Goal: Task Accomplishment & Management: Manage account settings

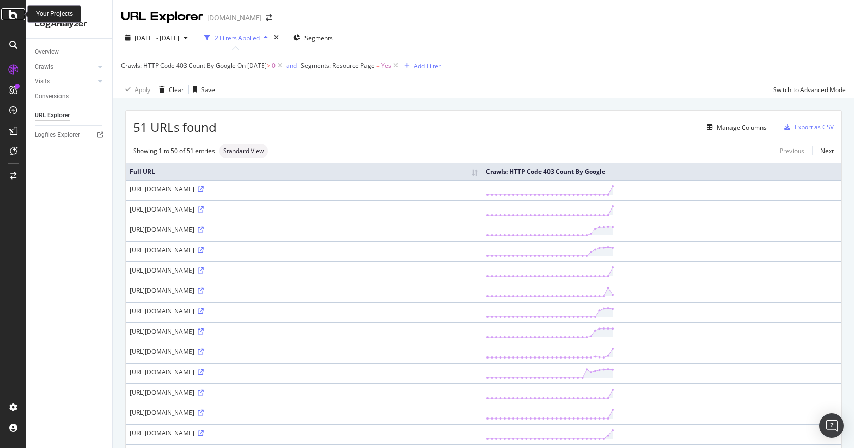
click at [13, 16] on icon at bounding box center [13, 14] width 9 height 12
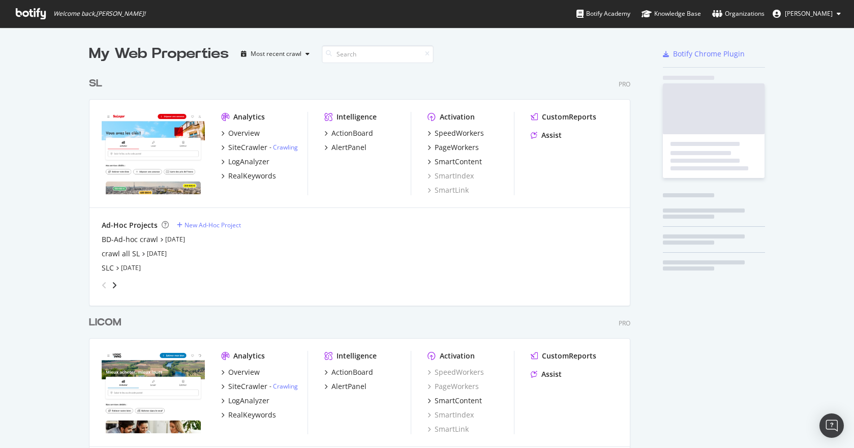
scroll to position [440, 838]
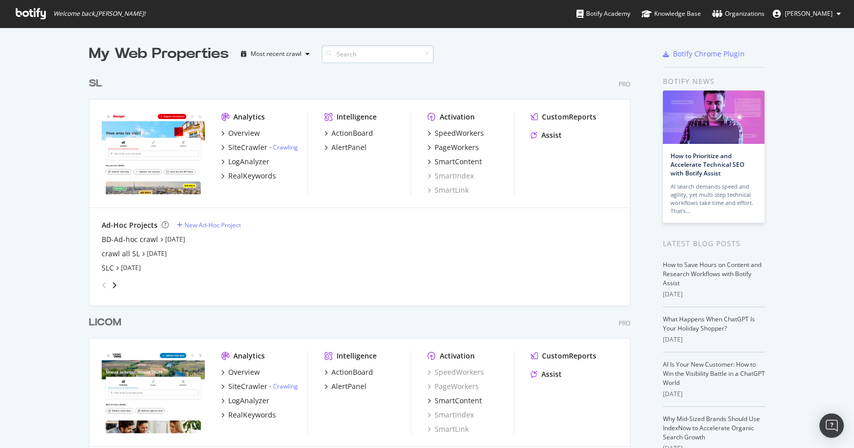
click at [345, 54] on input at bounding box center [378, 54] width 112 height 18
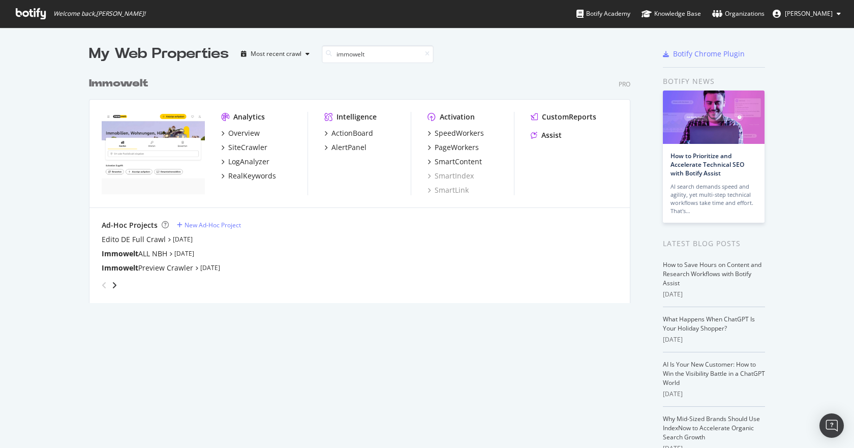
scroll to position [231, 542]
type input "immowelt"
click at [347, 146] on div "AlertPanel" at bounding box center [348, 147] width 35 height 10
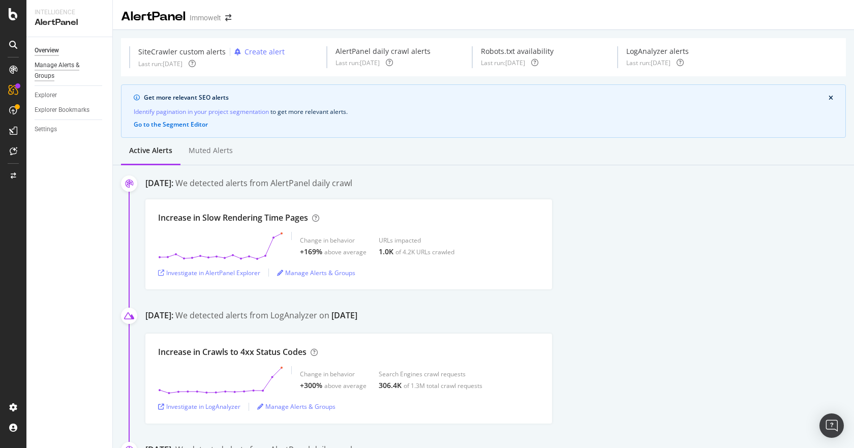
click at [61, 66] on div "Manage Alerts & Groups" at bounding box center [65, 70] width 61 height 21
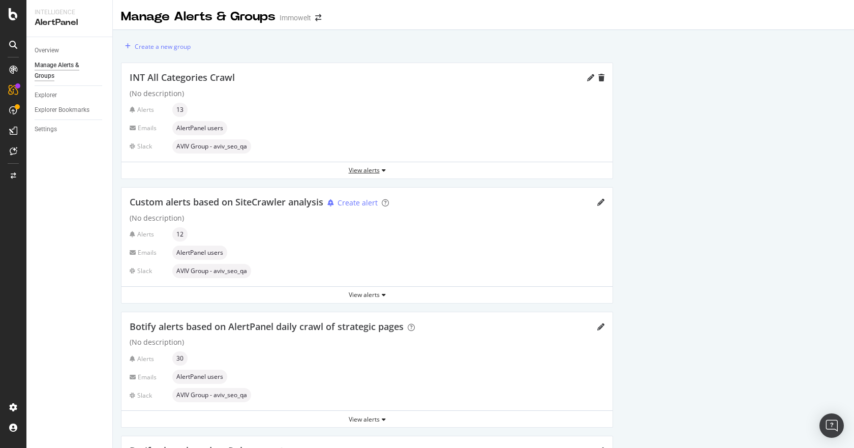
click at [372, 169] on div "View alerts" at bounding box center [366, 170] width 491 height 9
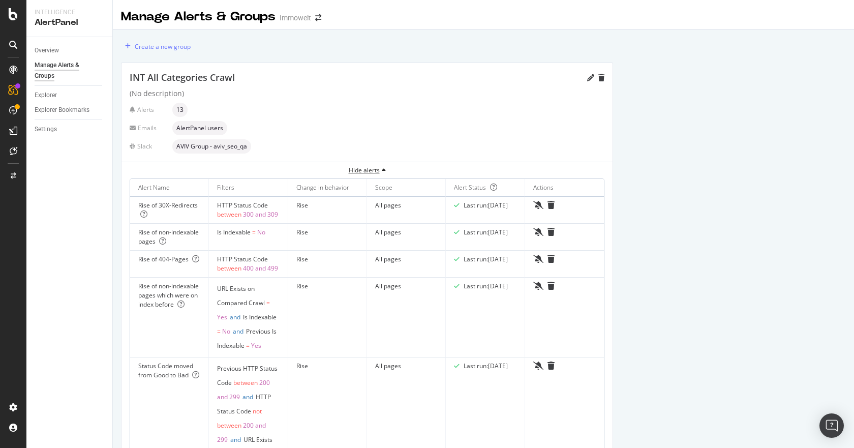
click at [365, 168] on div "Hide alerts" at bounding box center [366, 170] width 491 height 9
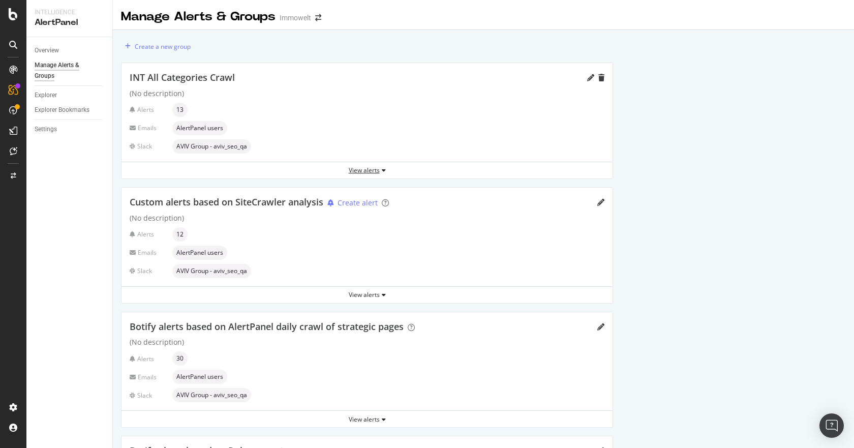
click at [364, 173] on div "View alerts" at bounding box center [366, 170] width 491 height 9
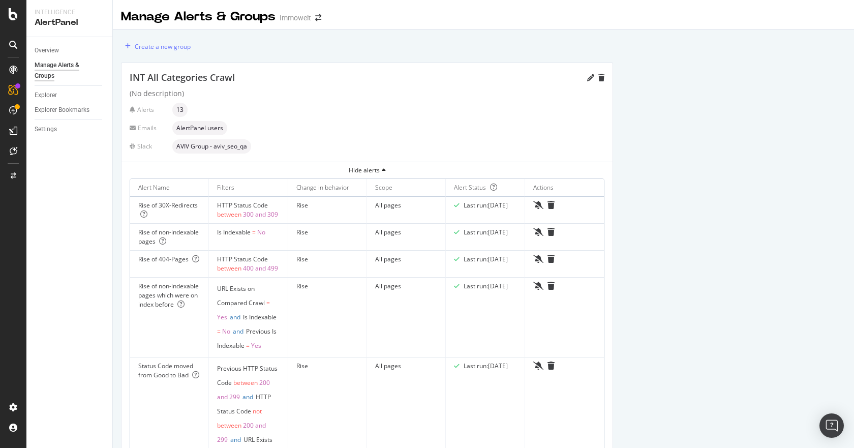
click at [12, 15] on icon at bounding box center [13, 14] width 9 height 12
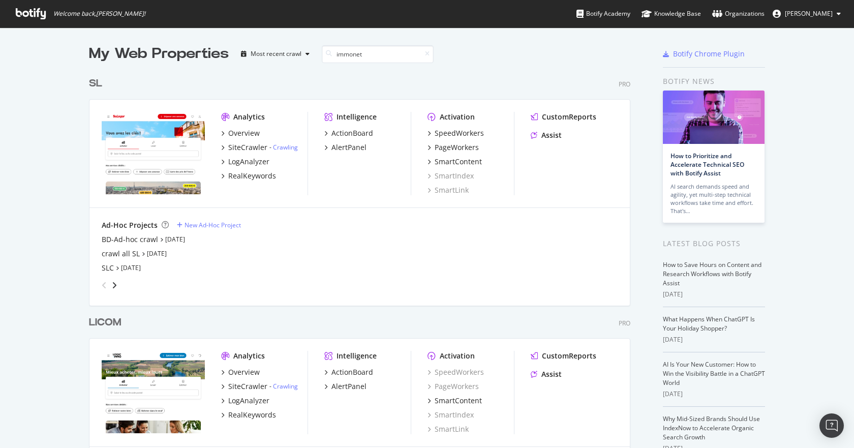
scroll to position [470, 542]
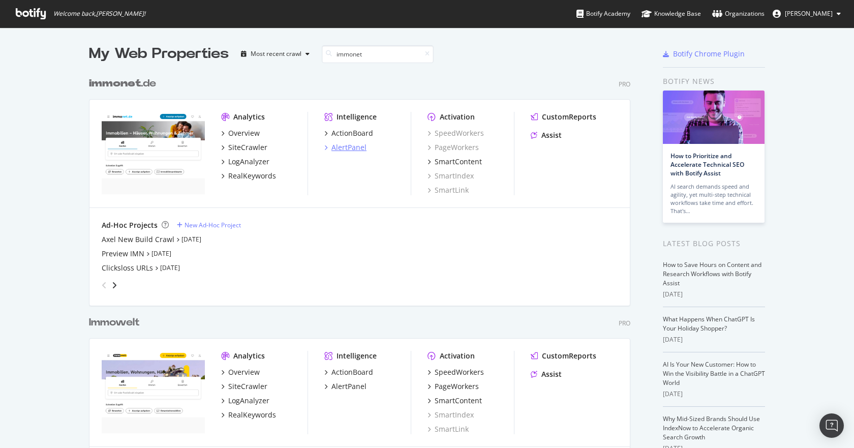
type input "immonet"
click at [348, 143] on div "AlertPanel" at bounding box center [348, 147] width 35 height 10
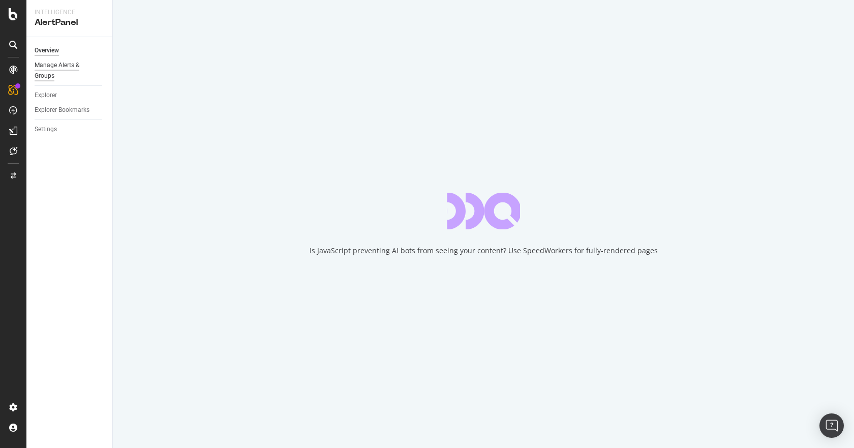
click at [67, 65] on div "Manage Alerts & Groups" at bounding box center [65, 70] width 61 height 21
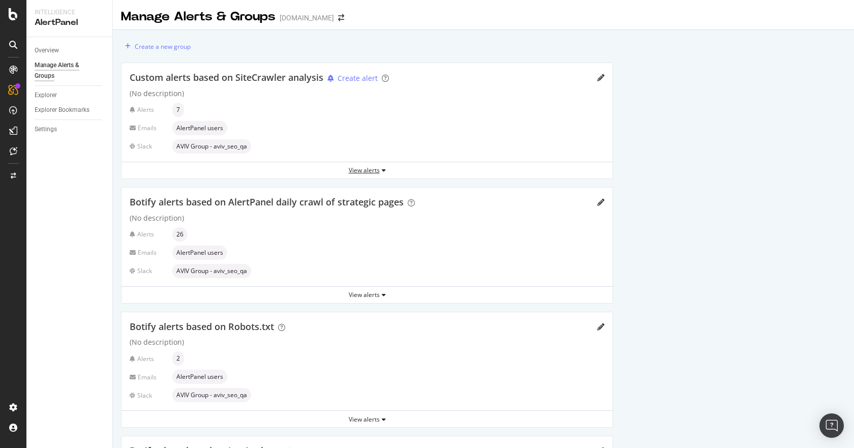
click at [357, 162] on button "View alerts" at bounding box center [366, 170] width 491 height 16
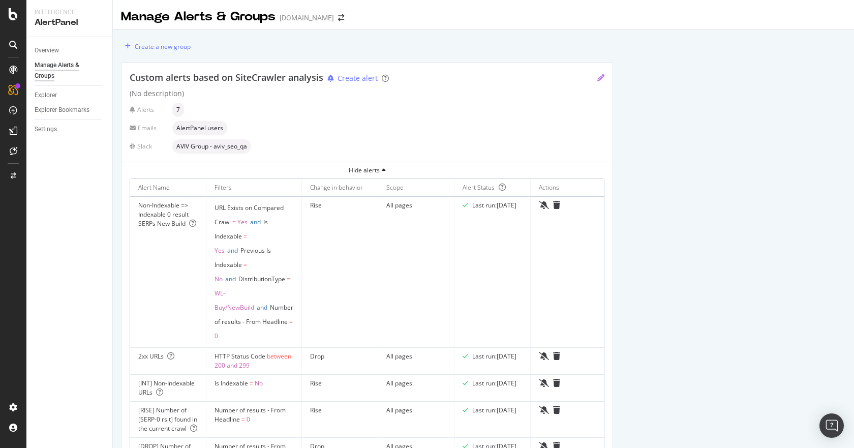
click at [598, 78] on icon "pencil" at bounding box center [600, 77] width 7 height 7
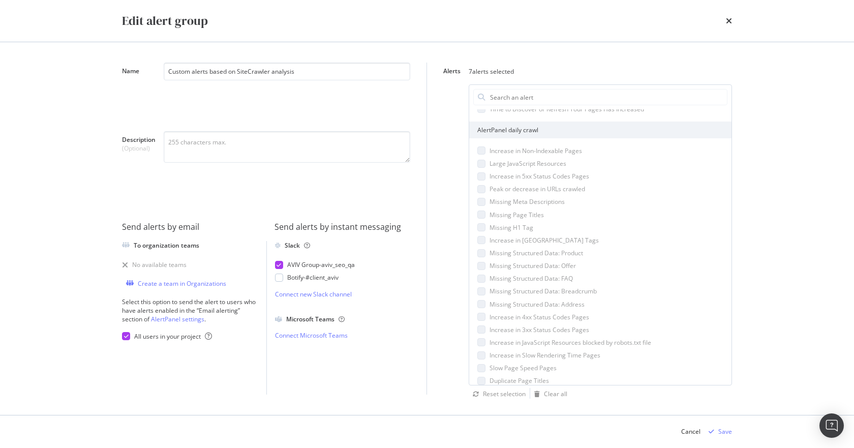
scroll to position [393, 0]
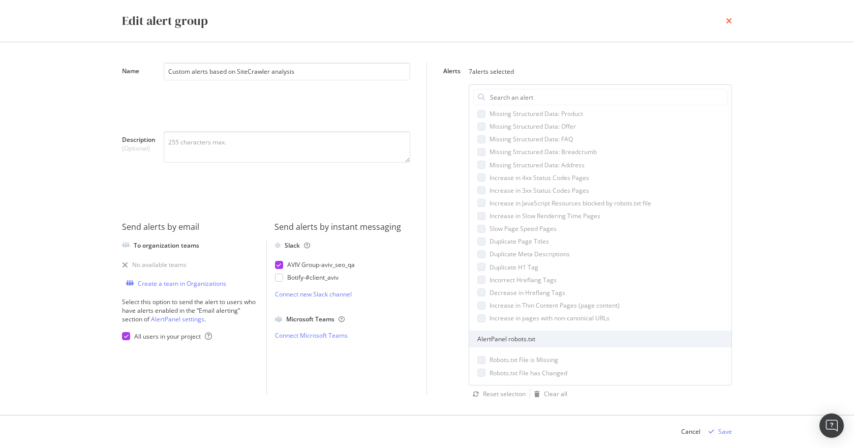
click at [728, 18] on icon "times" at bounding box center [729, 21] width 6 height 8
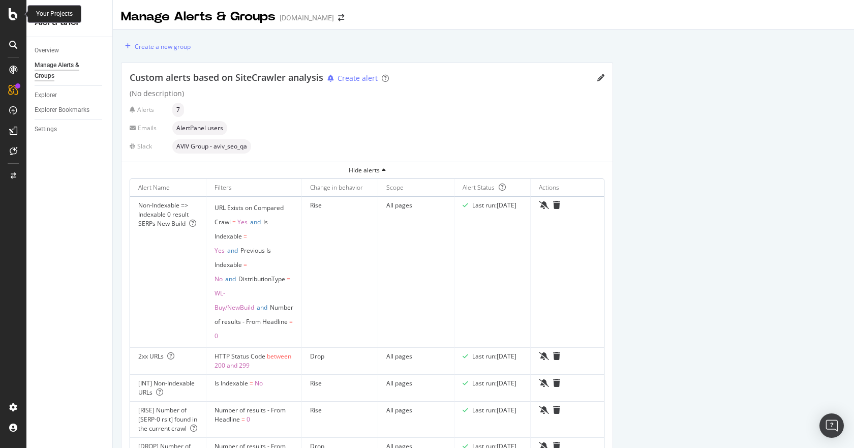
click at [15, 14] on icon at bounding box center [13, 14] width 9 height 12
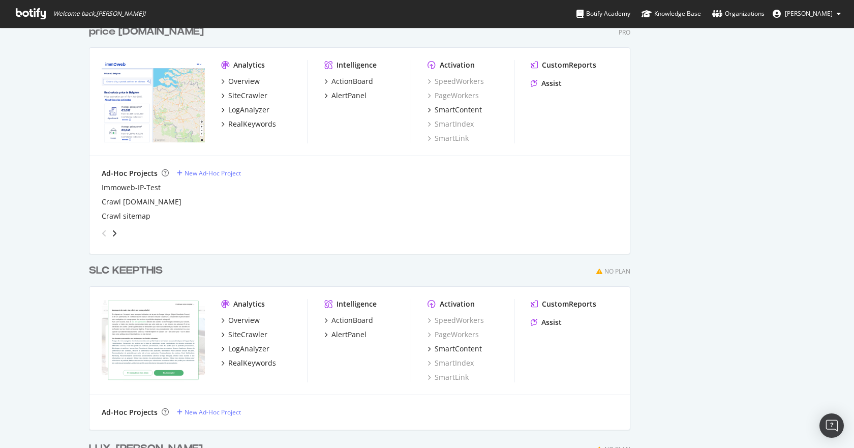
scroll to position [2687, 0]
